Goal: Task Accomplishment & Management: Use online tool/utility

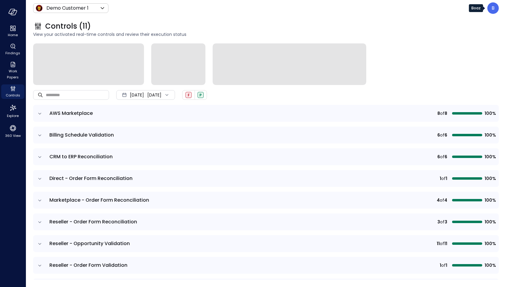
click at [493, 11] on p "B" at bounding box center [493, 8] width 3 height 7
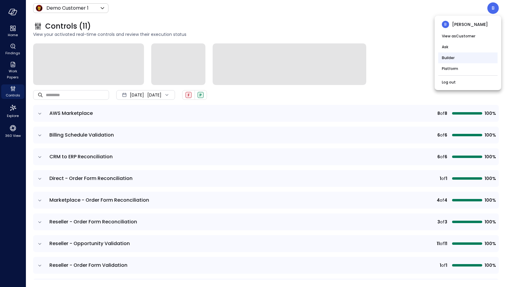
click at [472, 58] on li "Builder" at bounding box center [468, 57] width 59 height 11
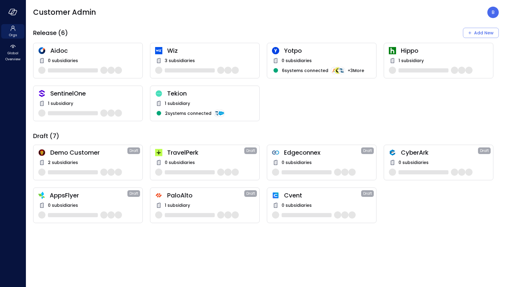
click at [309, 202] on span "0 subsidiaries" at bounding box center [297, 205] width 30 height 7
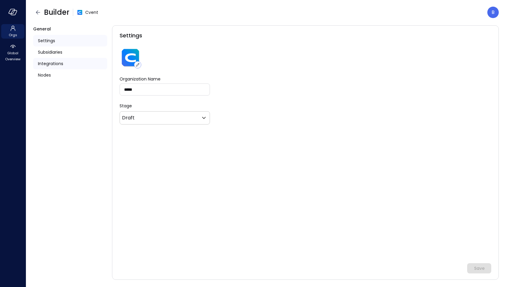
click at [55, 64] on span "Integrations" at bounding box center [50, 63] width 25 height 7
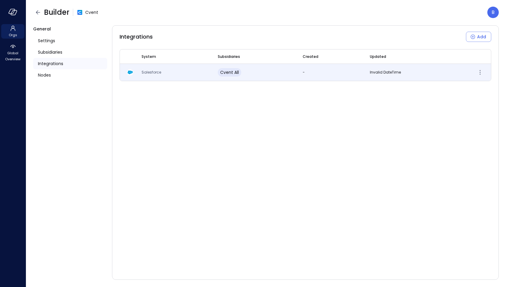
click at [172, 73] on td "Salesforce" at bounding box center [172, 72] width 76 height 17
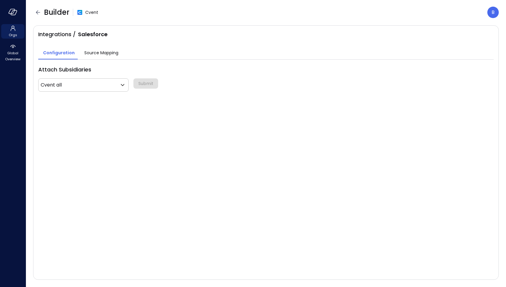
click at [109, 50] on span "Source Mapping" at bounding box center [101, 52] width 34 height 7
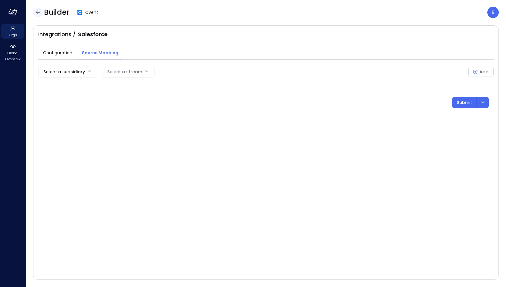
click at [37, 12] on icon "button" at bounding box center [37, 12] width 7 height 7
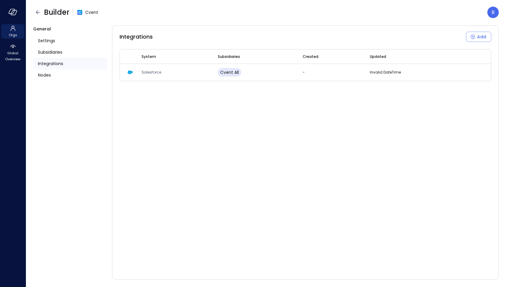
click at [17, 16] on div at bounding box center [13, 12] width 26 height 24
click at [11, 12] on icon "button" at bounding box center [14, 12] width 6 height 5
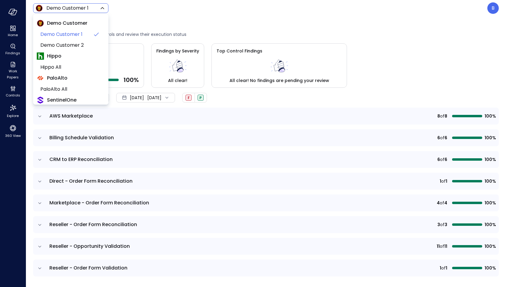
click at [83, 7] on body "Home Findings Work Papers Controls Explore 360 View Demo Customer 1 ***** ​ B C…" at bounding box center [253, 143] width 506 height 287
click at [288, 20] on div at bounding box center [253, 143] width 506 height 287
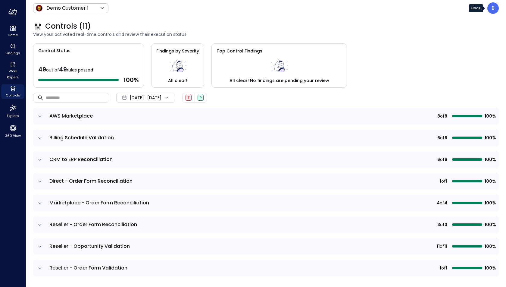
click at [491, 7] on div "B" at bounding box center [493, 7] width 11 height 11
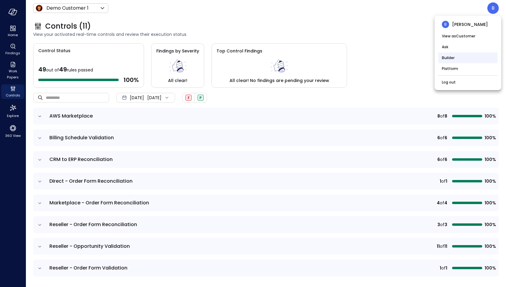
click at [453, 58] on li "Builder" at bounding box center [468, 57] width 59 height 11
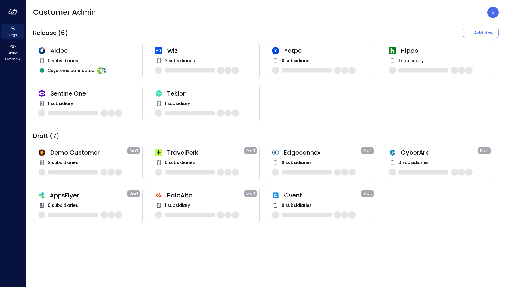
click at [188, 57] on div "3 subsidiaries" at bounding box center [204, 60] width 99 height 7
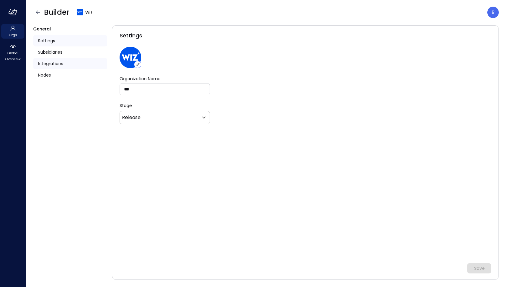
click at [56, 61] on span "Integrations" at bounding box center [50, 63] width 25 height 7
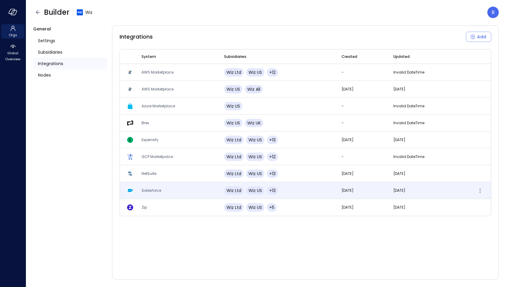
click at [171, 185] on td "Salesforce" at bounding box center [175, 190] width 83 height 17
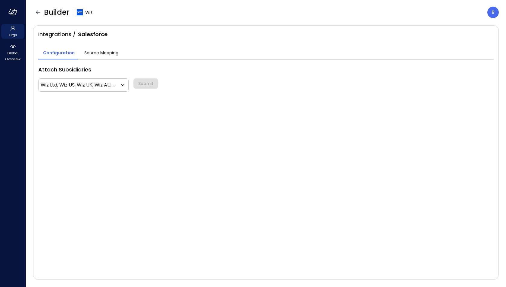
click at [99, 51] on span "Source Mapping" at bounding box center [101, 52] width 34 height 7
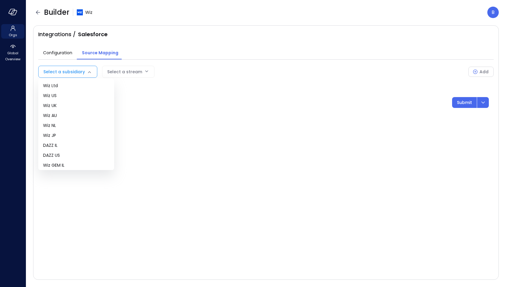
click at [82, 72] on body "Orgs Global Overview Builder Wiz B Integrations / Salesforce Configuration Sour…" at bounding box center [253, 143] width 506 height 287
click at [77, 94] on span "Wiz US" at bounding box center [76, 96] width 66 height 6
type input "**"
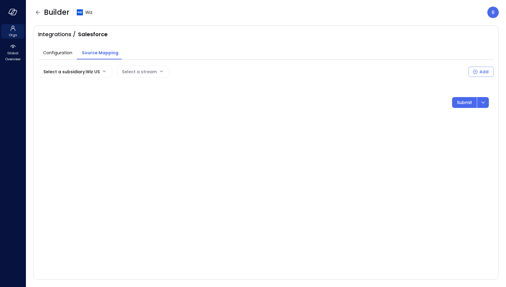
click at [141, 68] on div "Select a stream" at bounding box center [139, 71] width 35 height 11
click at [150, 73] on body "Orgs Global Overview Builder Wiz B Integrations / Salesforce Configuration Sour…" at bounding box center [253, 143] width 506 height 287
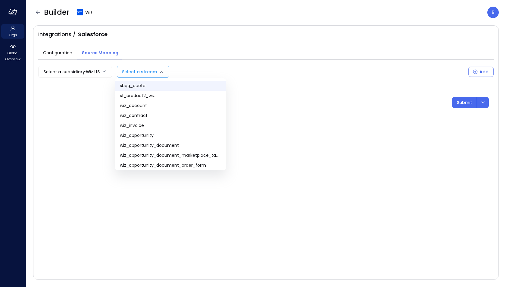
click at [175, 83] on span "sbqq_quote" at bounding box center [170, 86] width 101 height 6
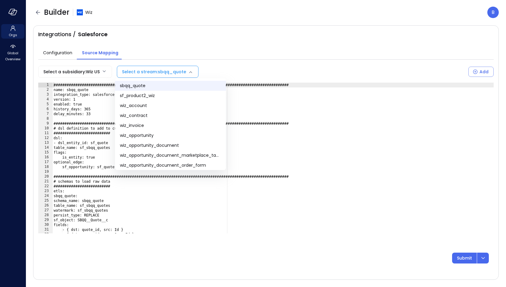
click at [146, 71] on body "**********" at bounding box center [253, 143] width 506 height 287
click at [159, 115] on span "wiz_contract" at bounding box center [170, 115] width 101 height 6
type input "**********"
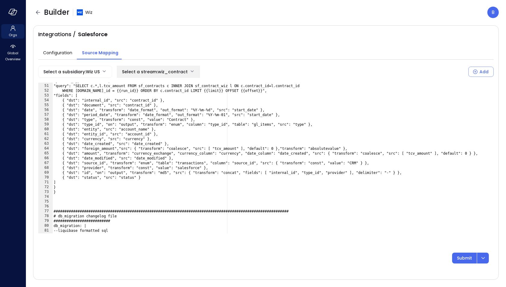
scroll to position [273, 0]
